Goal: Transaction & Acquisition: Book appointment/travel/reservation

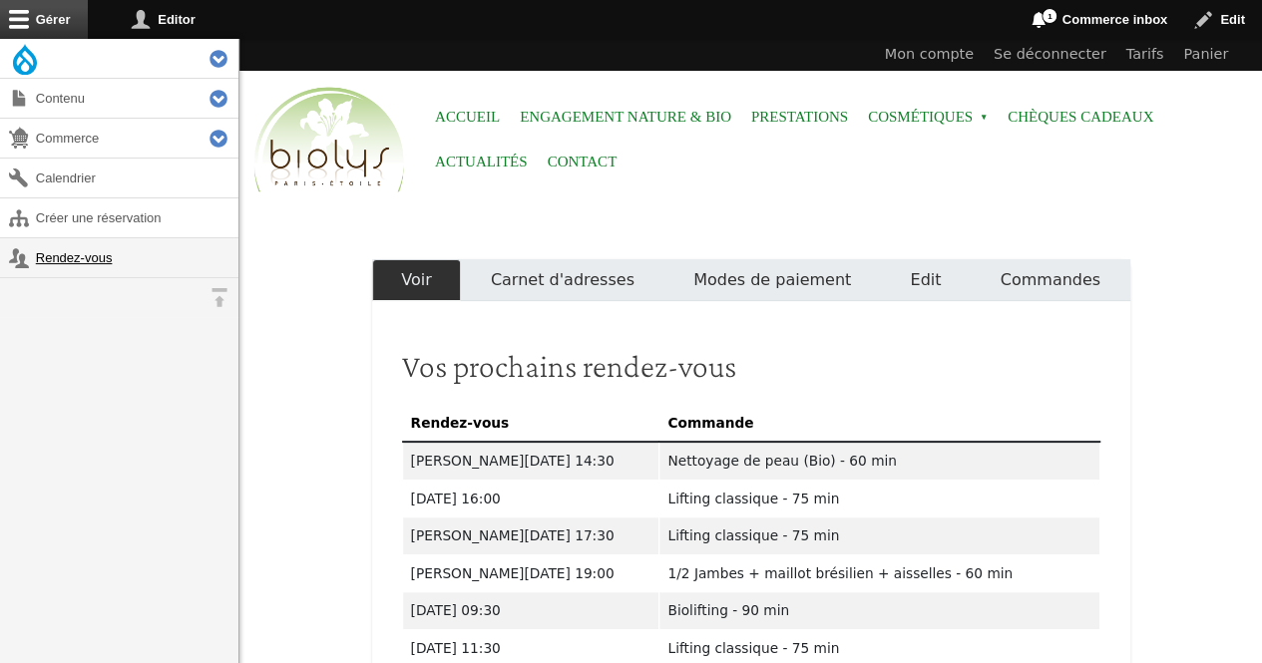
click at [107, 249] on link "Rendez-vous" at bounding box center [119, 257] width 238 height 39
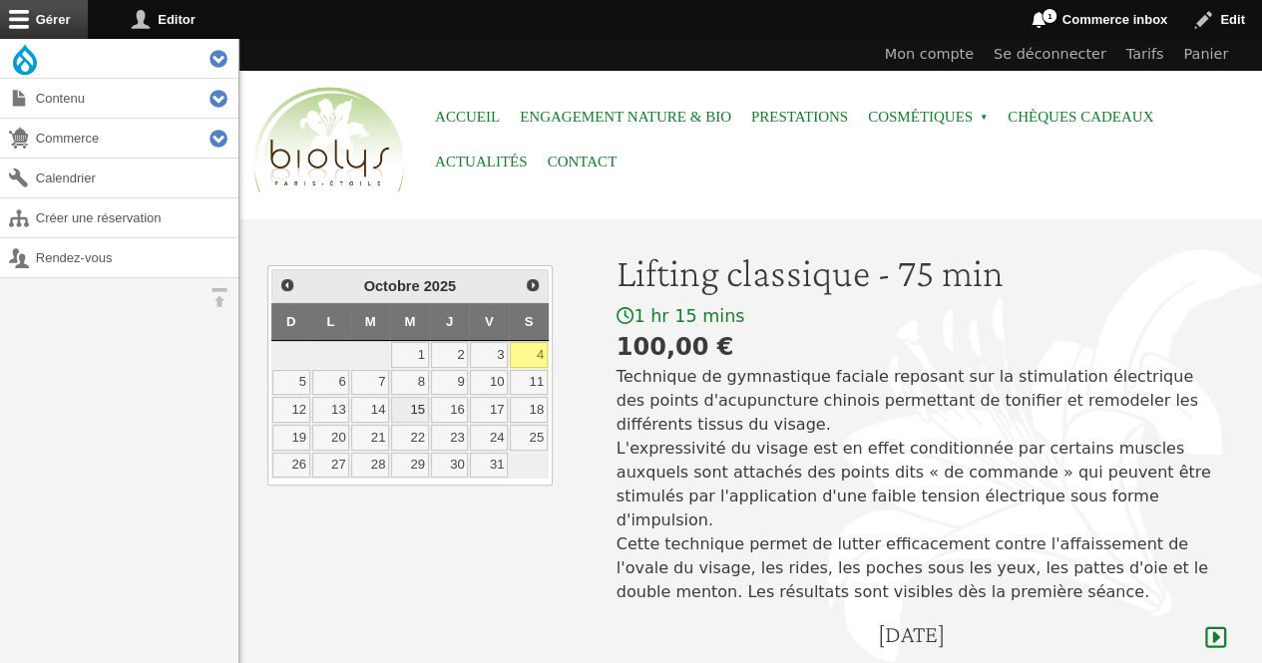
click at [415, 405] on link "15" at bounding box center [410, 410] width 38 height 26
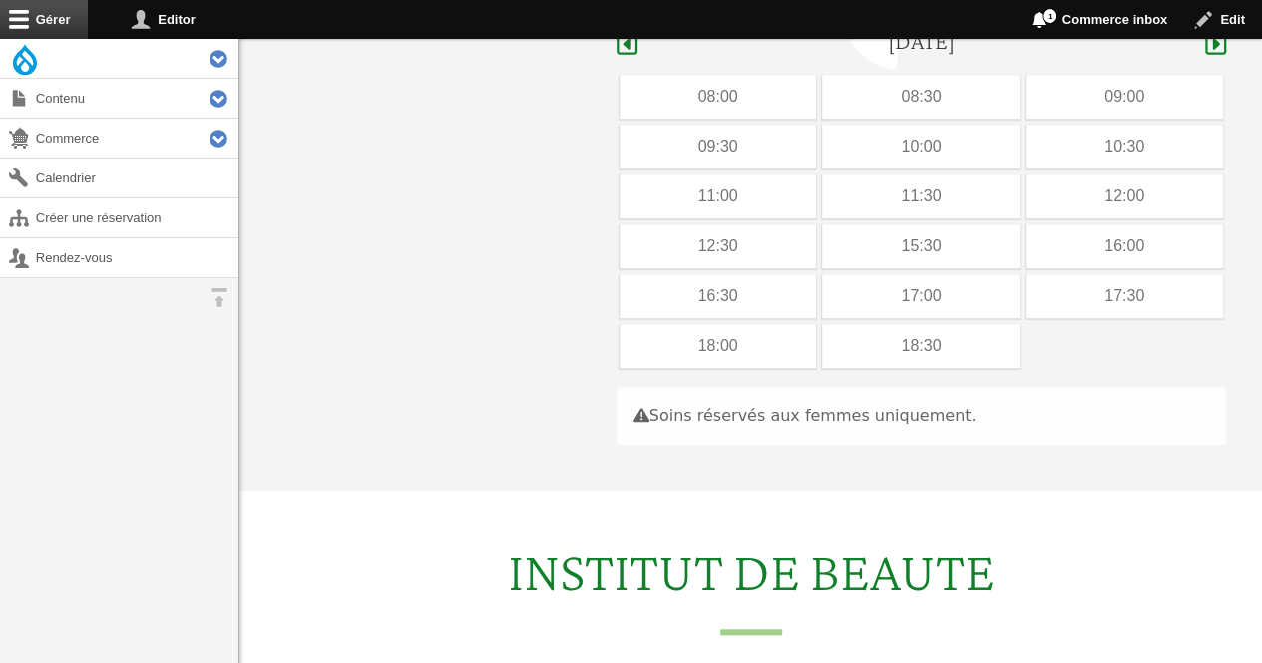
scroll to position [595, 0]
click at [90, 248] on link "Rendez-vous" at bounding box center [119, 257] width 238 height 39
